Goal: Obtain resource: Download file/media

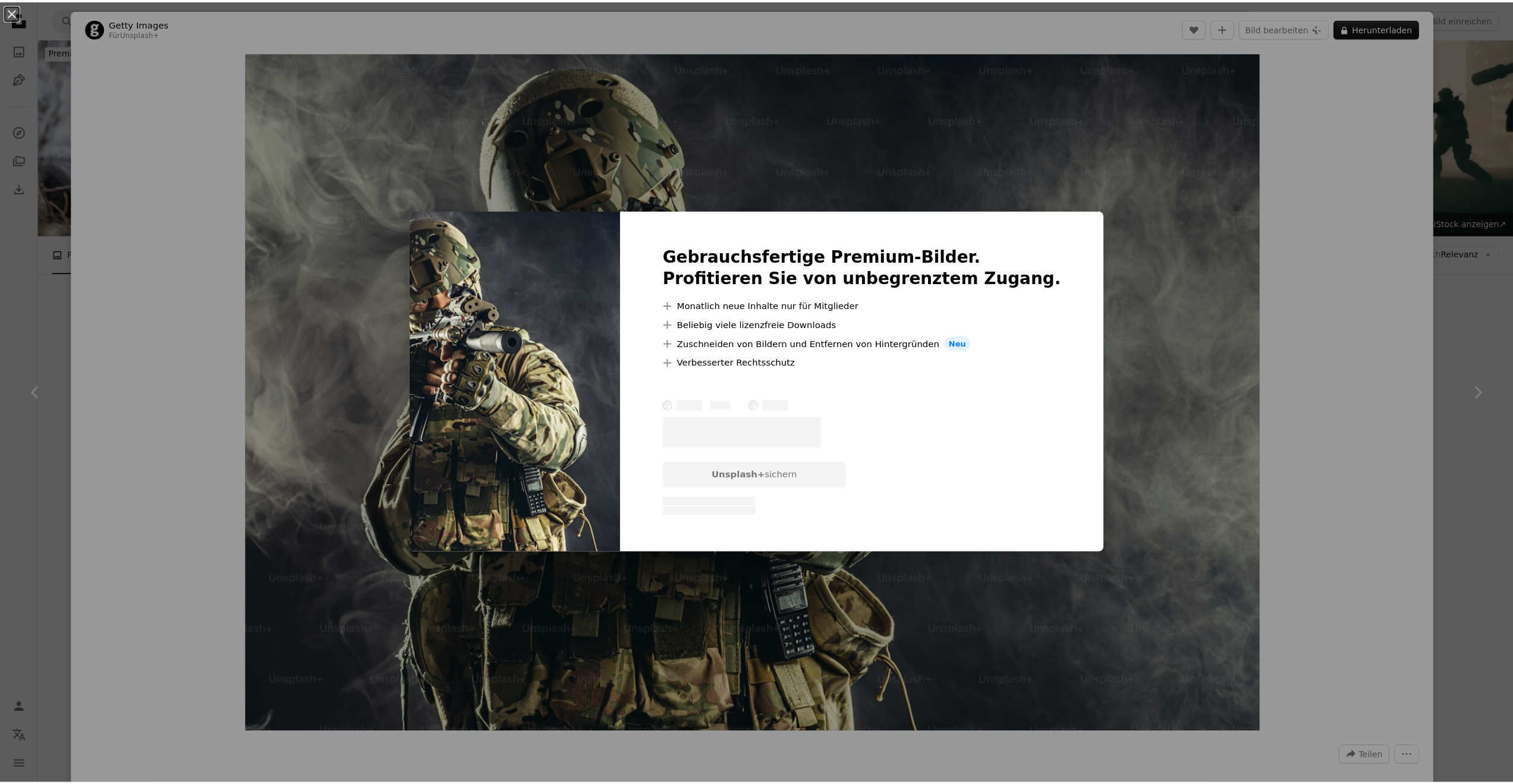
scroll to position [4219, 0]
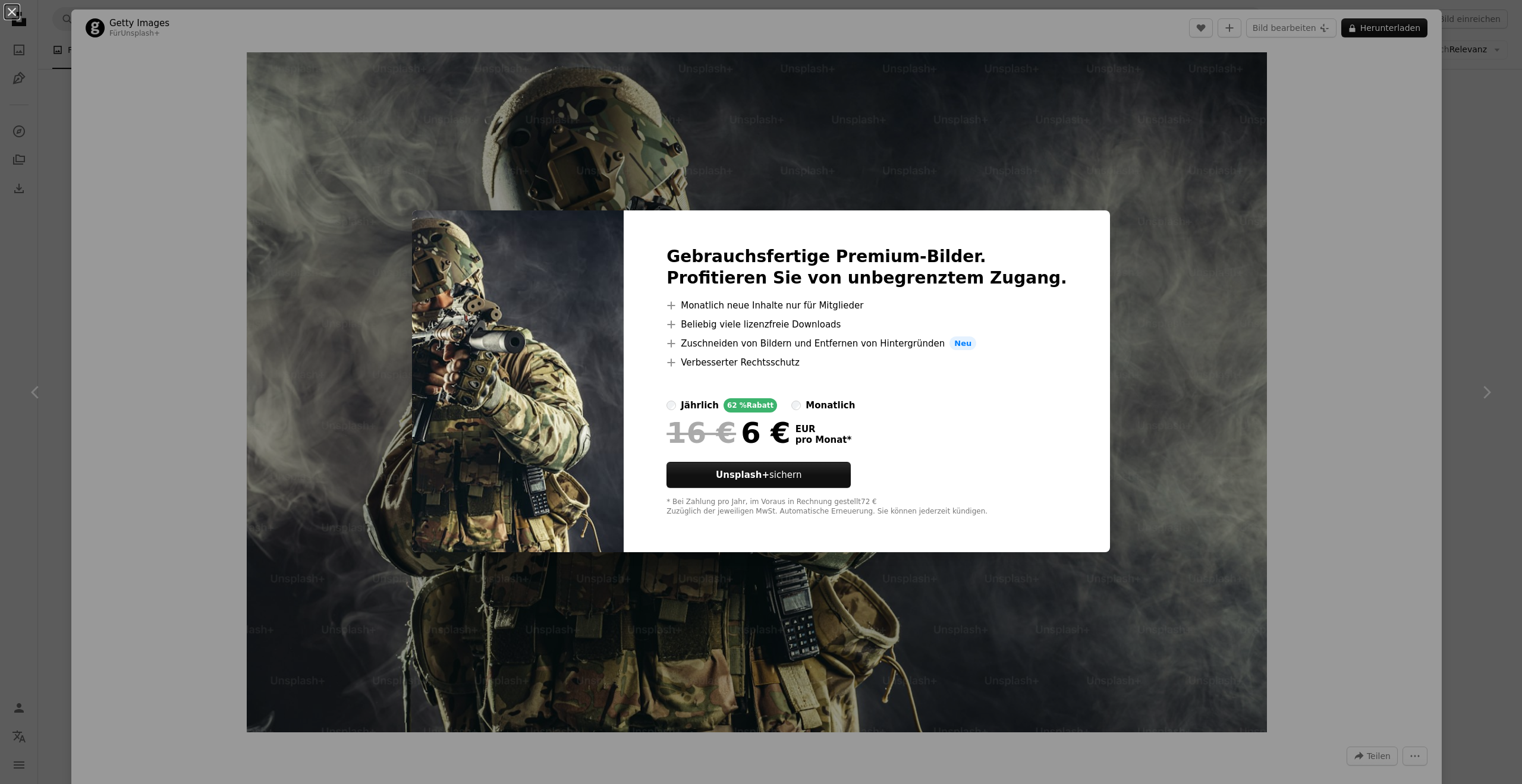
click at [1020, 634] on div "An X shape Gebrauchsfertige Premium-Bilder. Profitieren Sie von unbegrenztem Zu…" at bounding box center [761, 392] width 1522 height 784
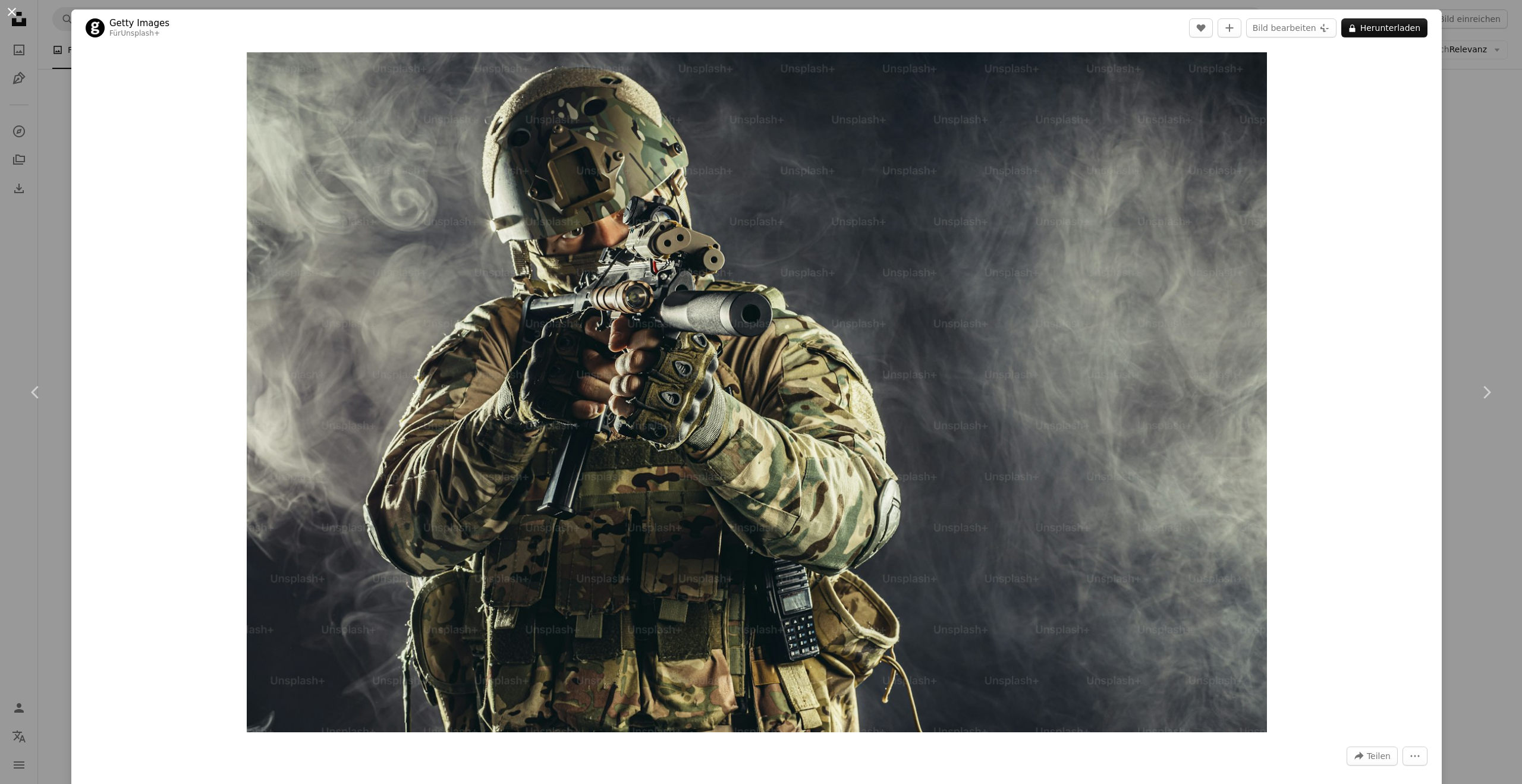
click at [11, 13] on button "An X shape" at bounding box center [12, 12] width 15 height 15
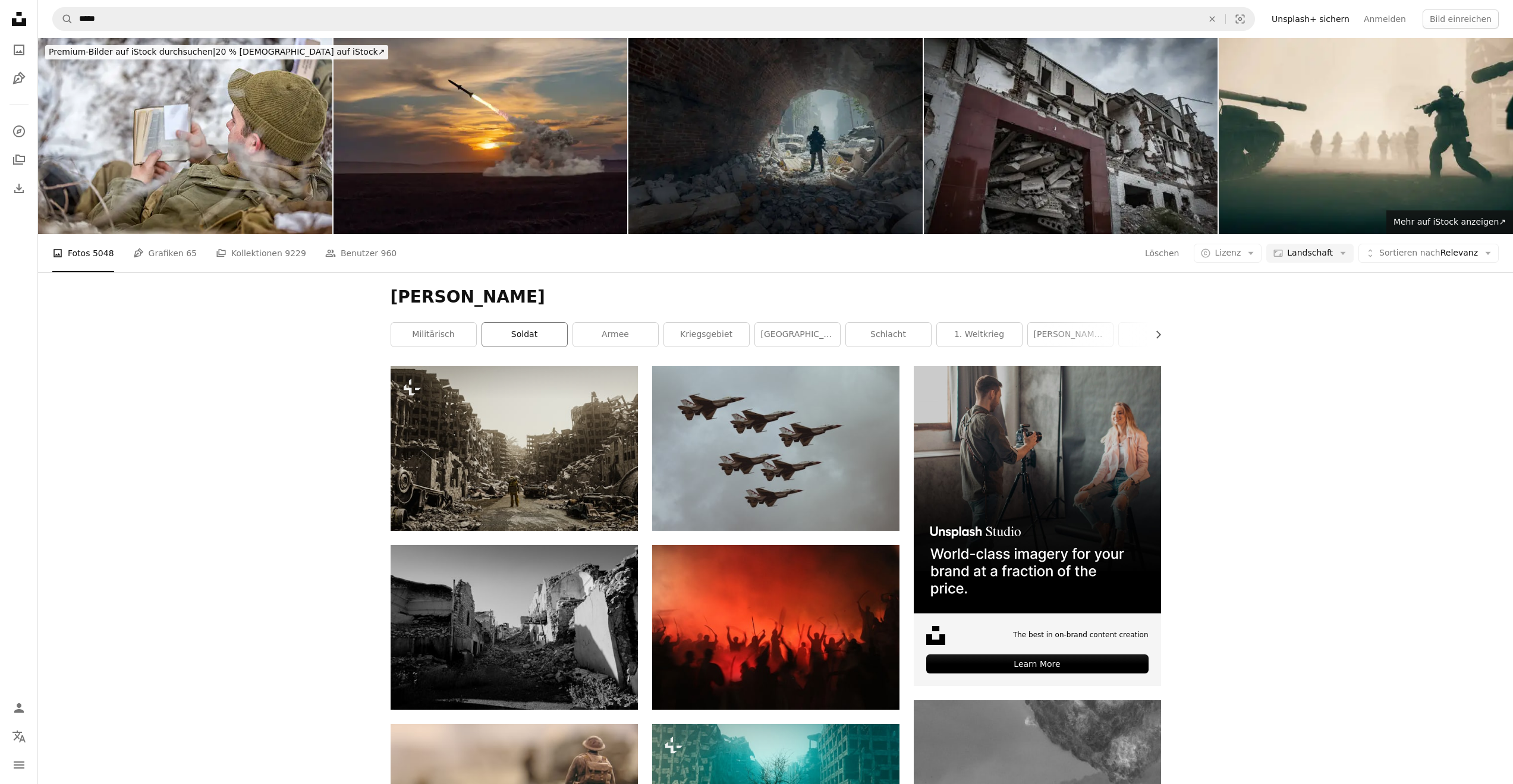
click at [514, 322] on link "Soldat" at bounding box center [524, 334] width 85 height 24
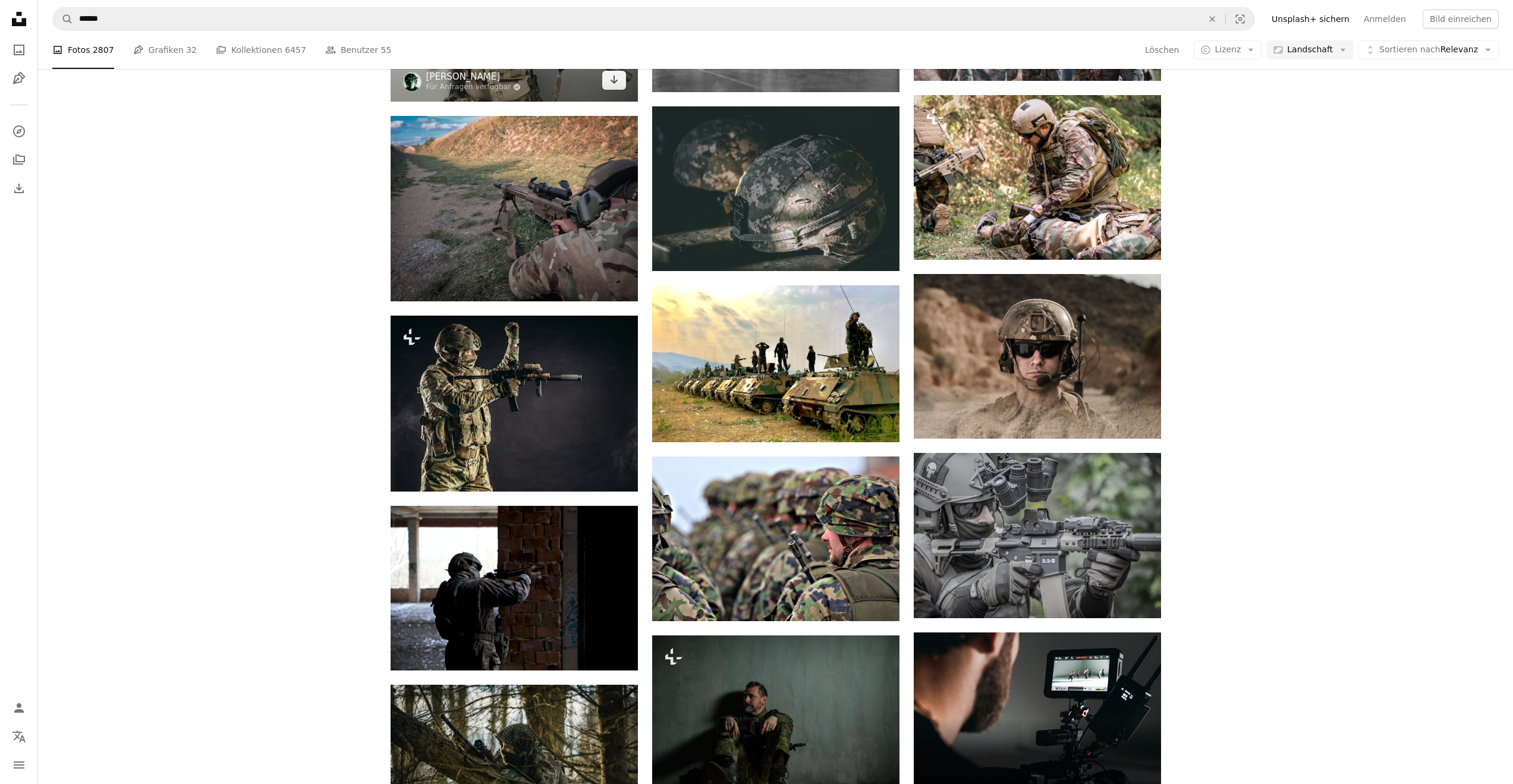
scroll to position [2614, 0]
